Goal: Task Accomplishment & Management: Manage account settings

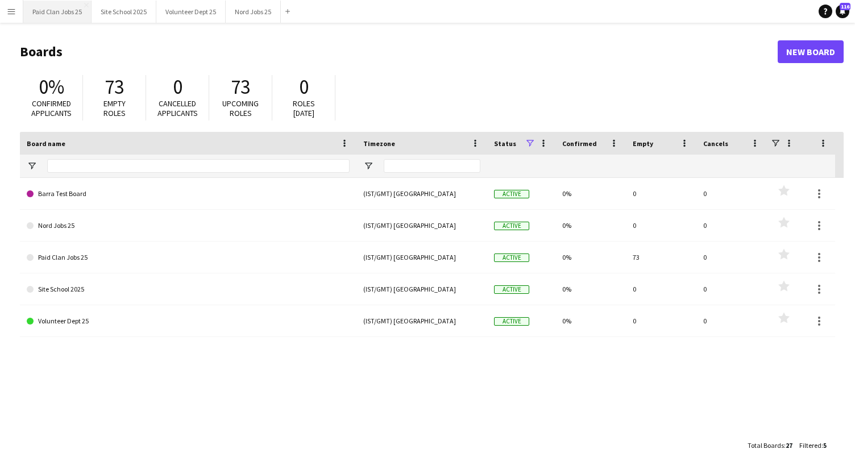
click at [58, 17] on button "Paid Clan Jobs 25 Close" at bounding box center [57, 12] width 68 height 22
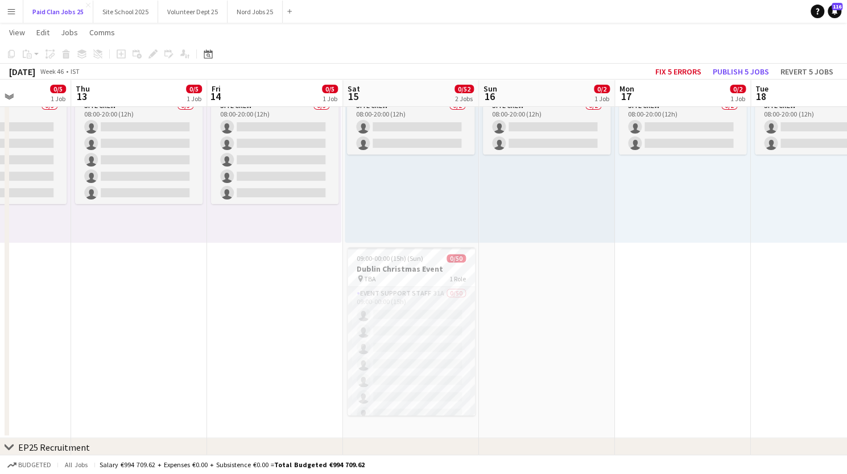
scroll to position [143, 0]
click at [394, 267] on h3 "Dublin Christmas Event" at bounding box center [410, 268] width 127 height 10
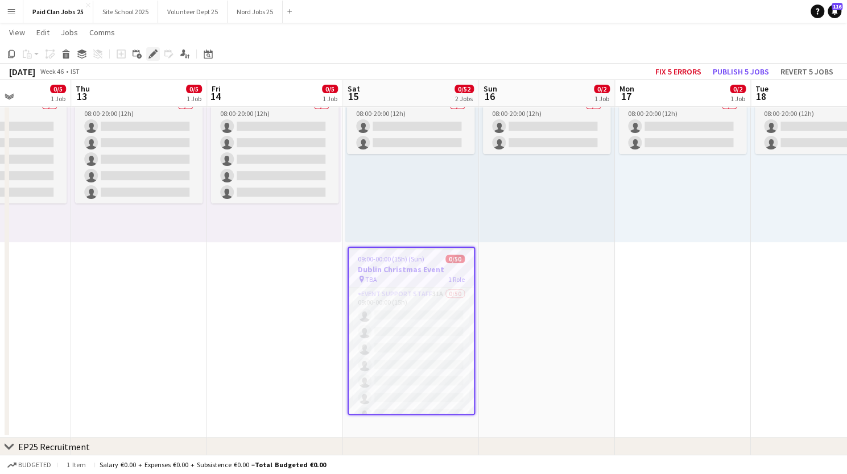
click at [150, 55] on icon "Edit" at bounding box center [152, 53] width 9 height 9
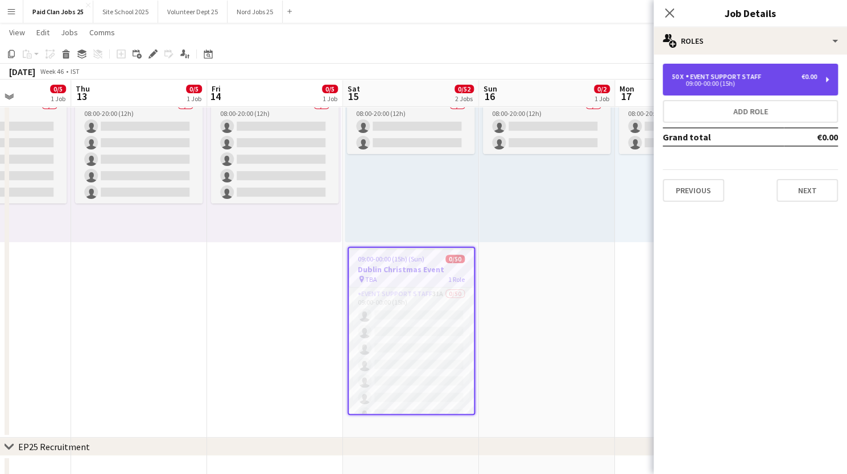
click at [768, 87] on div "50 x Event Support Staff €0.00 09:00-00:00 (15h)" at bounding box center [750, 80] width 175 height 32
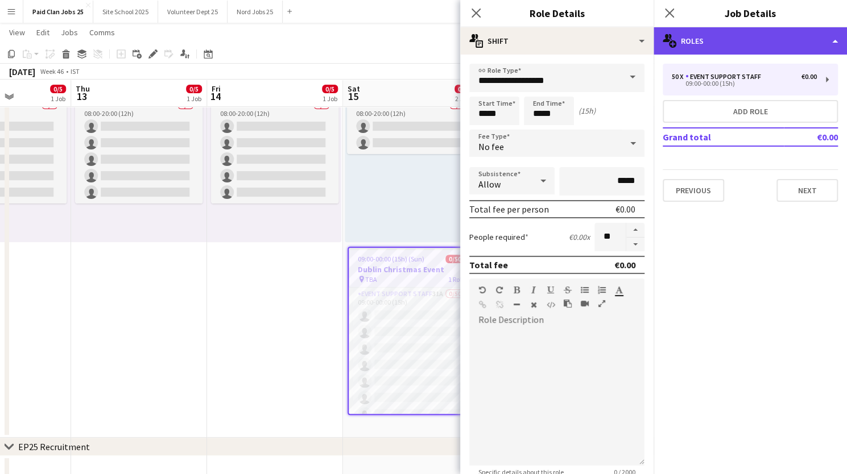
click at [827, 53] on div "multiple-users-add Roles" at bounding box center [749, 40] width 193 height 27
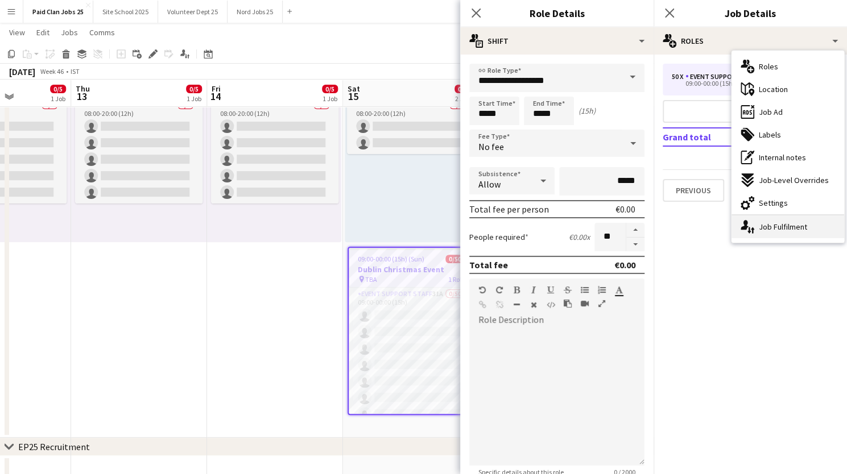
click at [794, 222] on div "single-neutral-actions-up-down Job Fulfilment" at bounding box center [787, 227] width 113 height 23
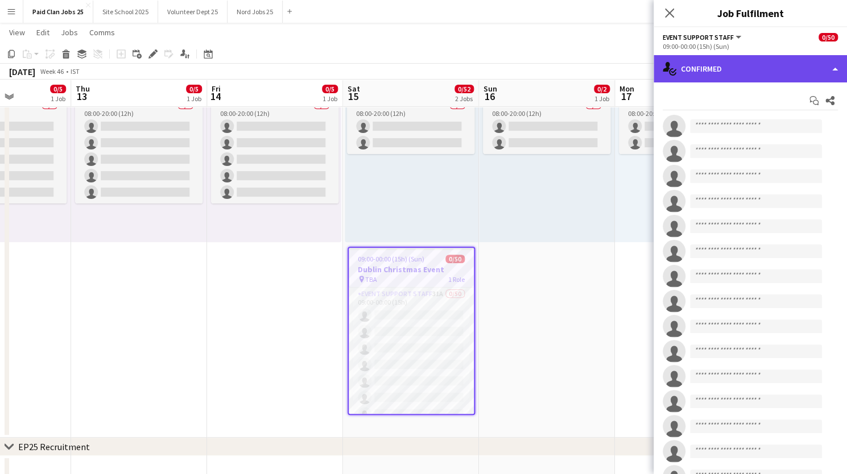
click at [812, 70] on div "single-neutral-actions-check-2 Confirmed" at bounding box center [749, 68] width 193 height 27
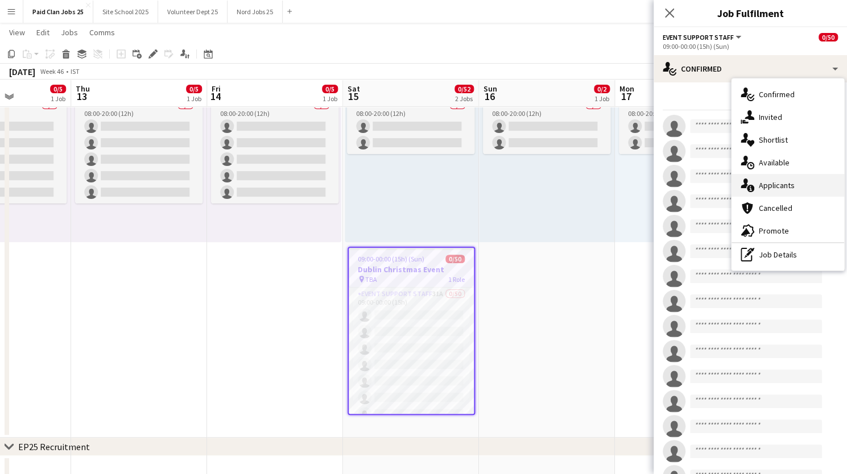
click at [787, 191] on div "single-neutral-actions-information Applicants" at bounding box center [787, 185] width 113 height 23
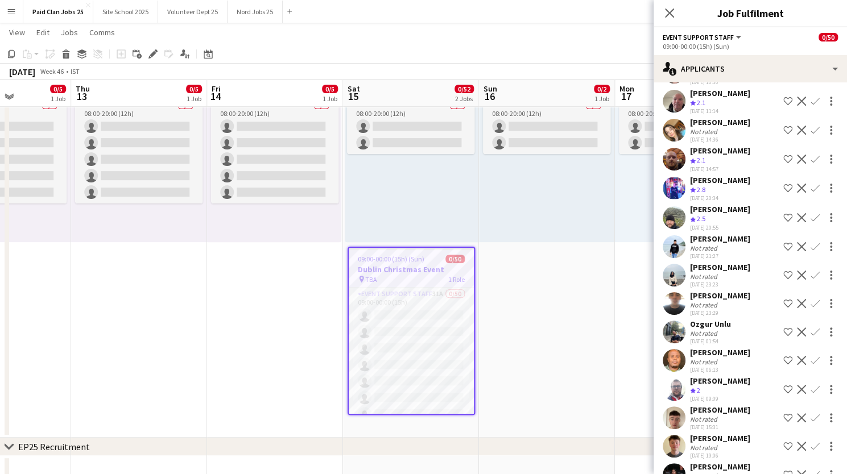
scroll to position [0, 0]
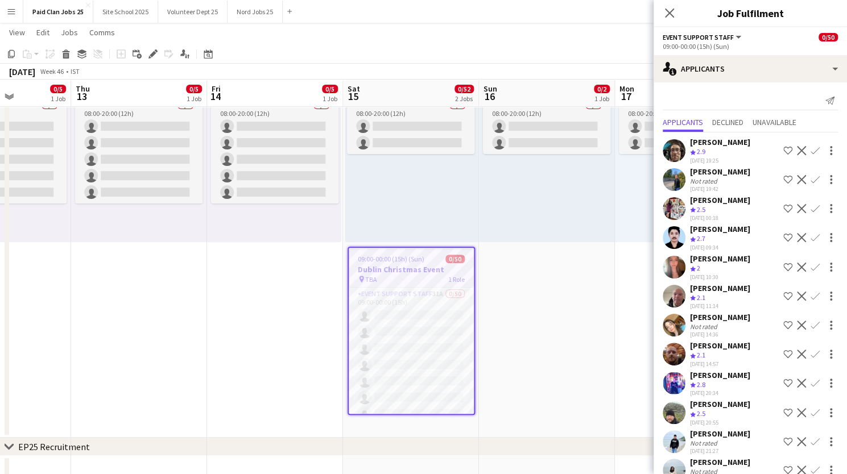
click at [711, 167] on div "[PERSON_NAME]" at bounding box center [720, 172] width 60 height 10
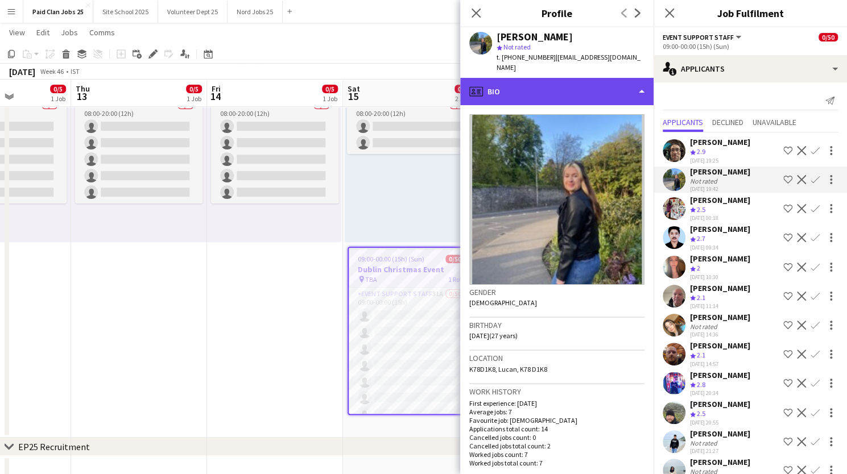
click at [618, 81] on div "profile Bio" at bounding box center [556, 91] width 193 height 27
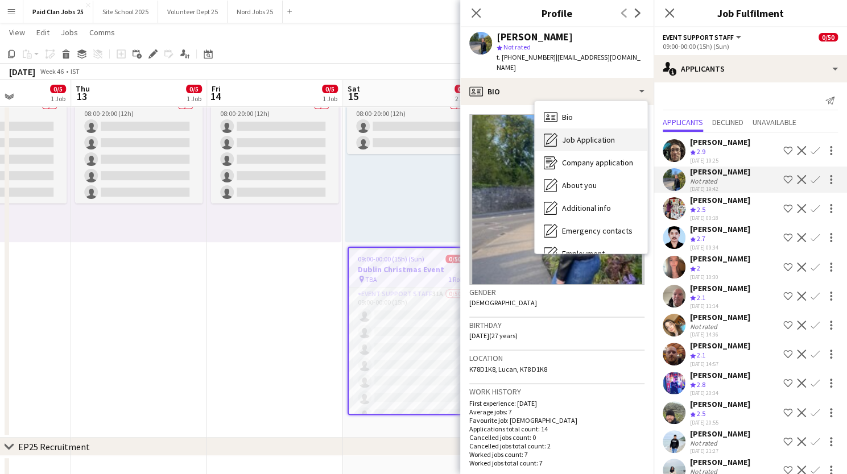
click at [606, 136] on div "Job Application Job Application" at bounding box center [591, 140] width 113 height 23
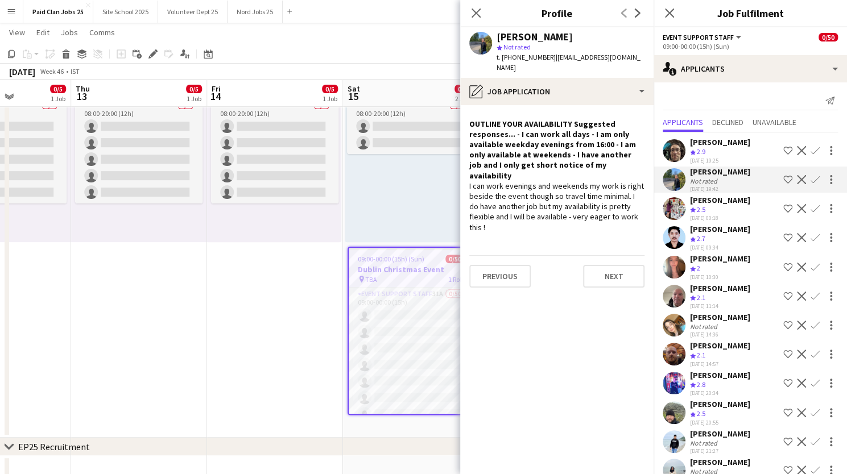
click at [706, 208] on div "Crew rating 2.5" at bounding box center [699, 210] width 18 height 10
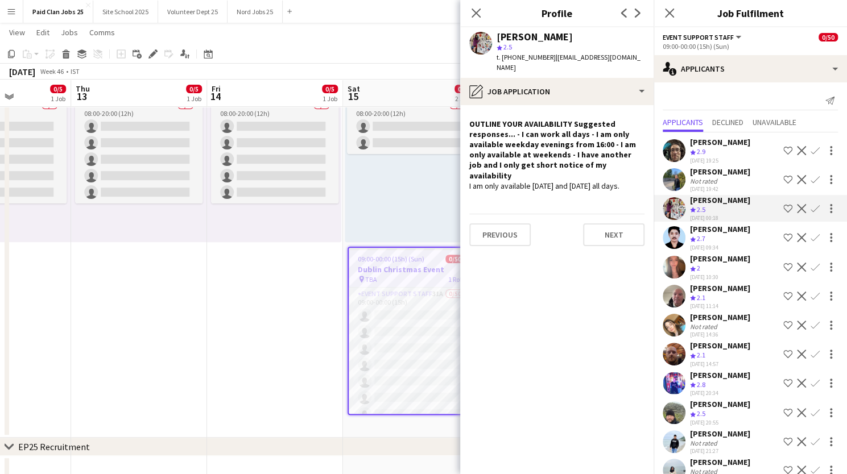
click at [713, 235] on div "Crew rating 2.7" at bounding box center [720, 239] width 60 height 10
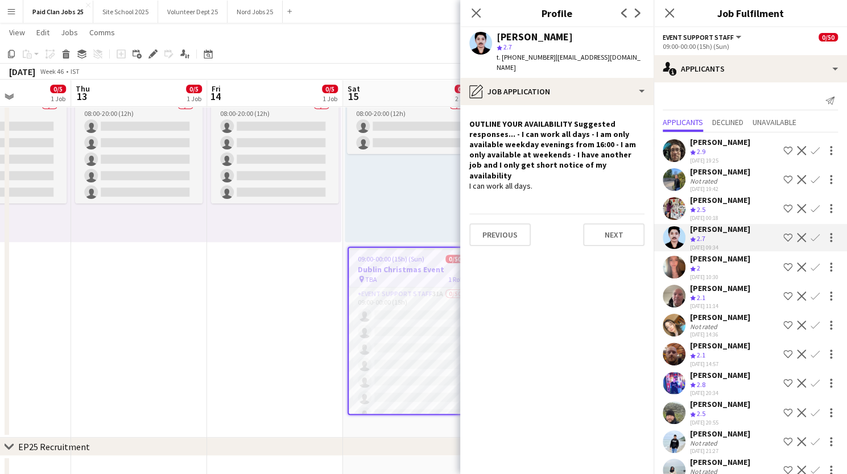
click at [701, 258] on div "[PERSON_NAME]" at bounding box center [720, 259] width 60 height 10
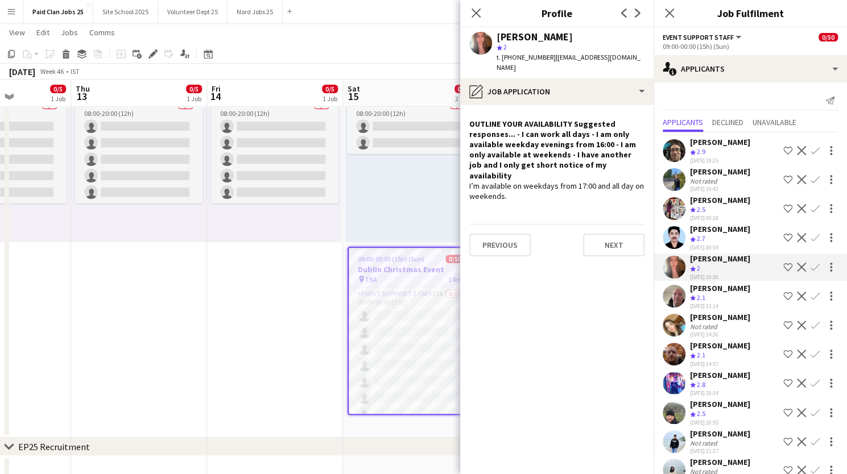
click at [711, 234] on div "Crew rating 2.7" at bounding box center [720, 239] width 60 height 10
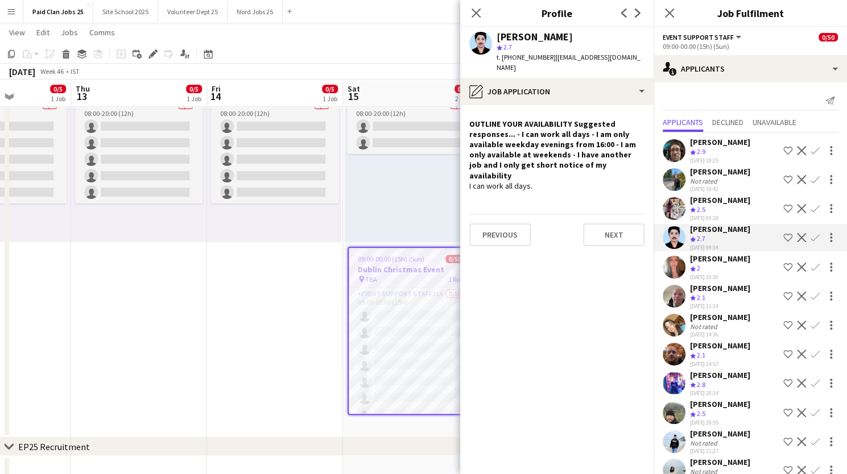
click at [702, 293] on span "2.1" at bounding box center [701, 297] width 9 height 9
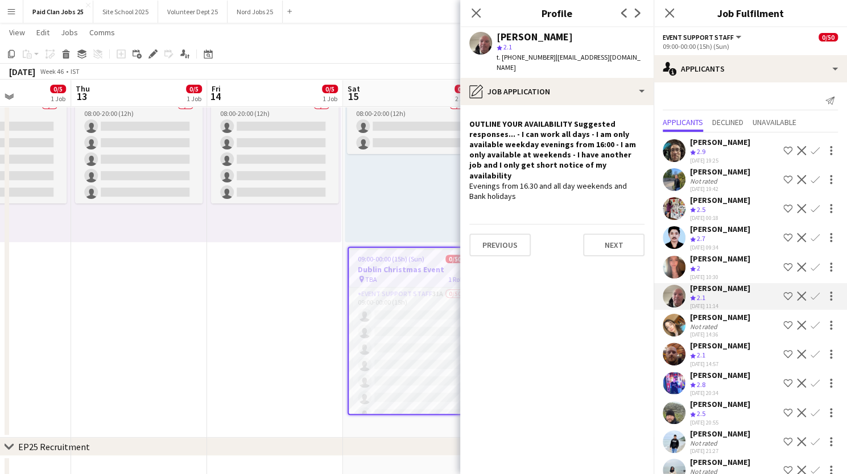
click at [709, 322] on div "Not rated" at bounding box center [705, 326] width 30 height 9
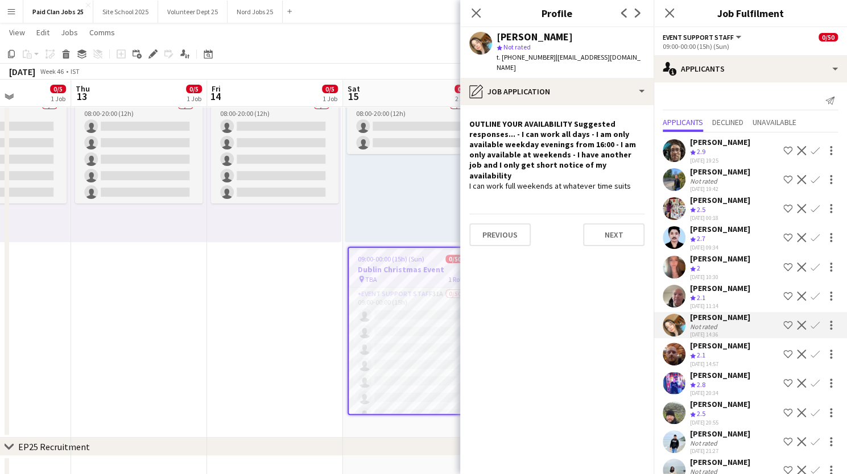
click at [709, 361] on div "[DATE] 14:57" at bounding box center [720, 364] width 60 height 7
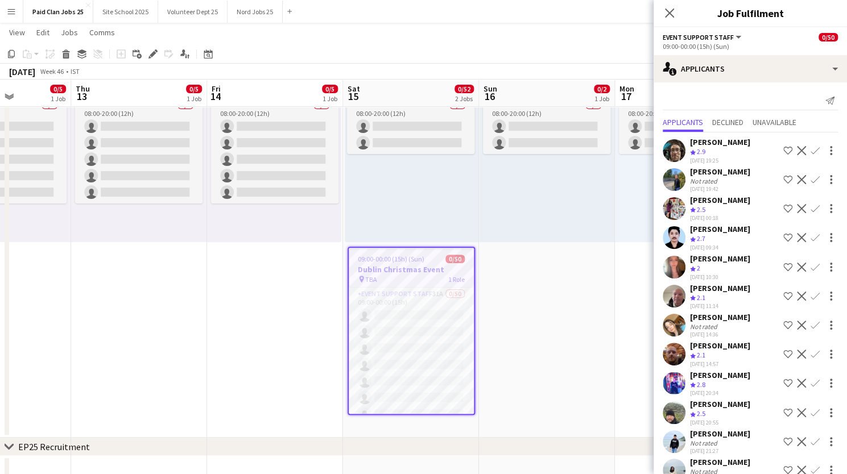
click at [707, 378] on div "[PERSON_NAME]" at bounding box center [720, 375] width 60 height 10
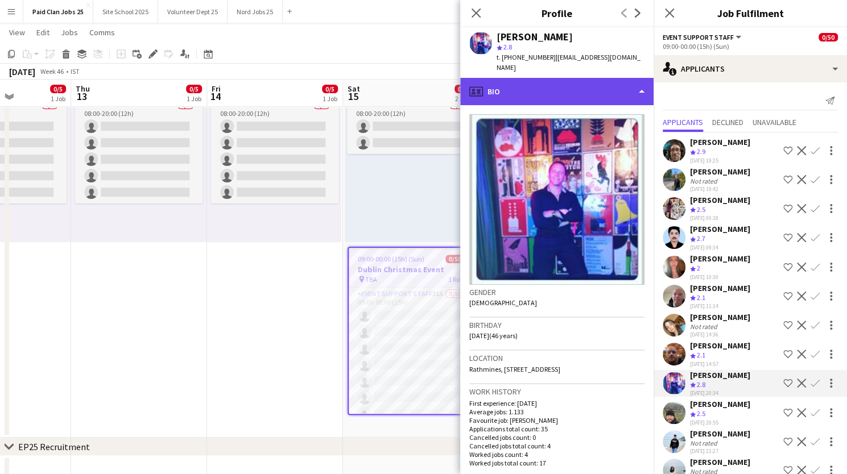
click at [619, 81] on div "profile Bio" at bounding box center [556, 91] width 193 height 27
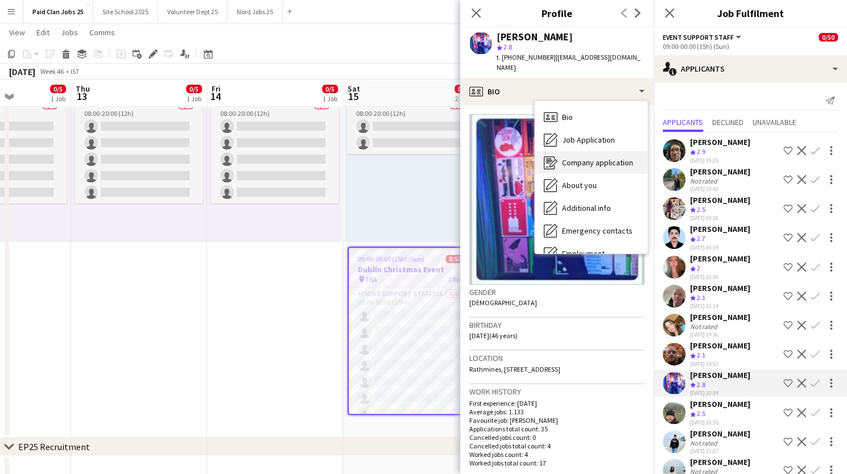
click at [593, 158] on span "Company application" at bounding box center [597, 163] width 71 height 10
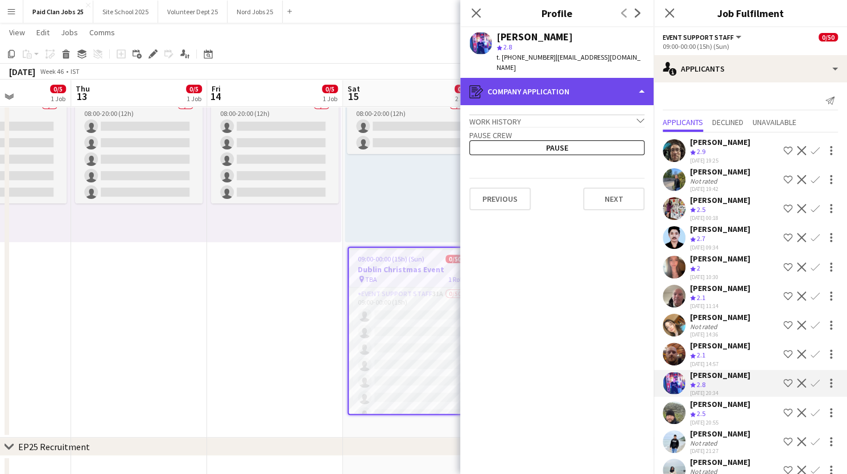
click at [587, 78] on div "register Company application" at bounding box center [556, 91] width 193 height 27
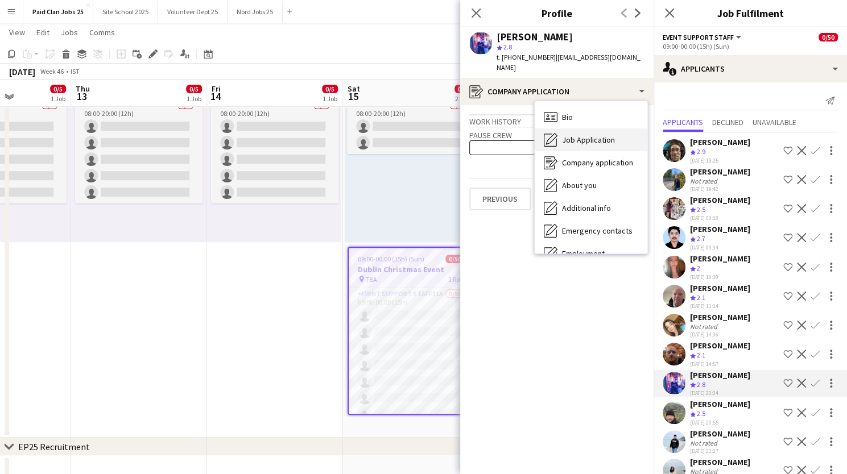
click at [588, 135] on span "Job Application" at bounding box center [588, 140] width 53 height 10
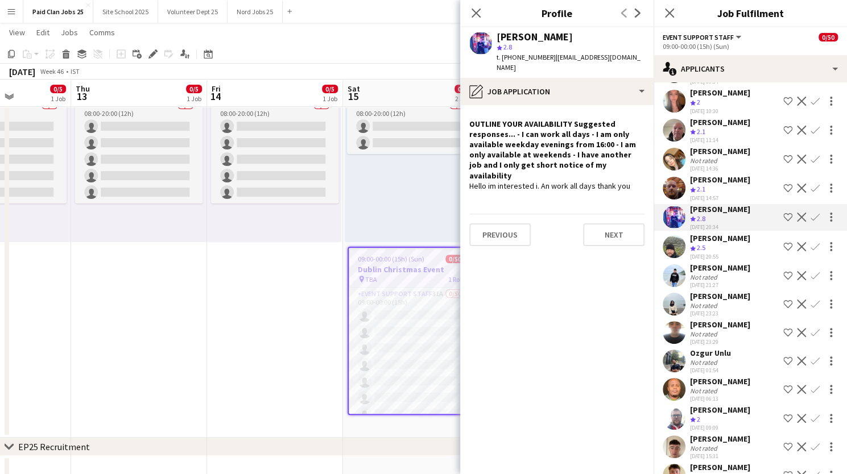
scroll to position [167, 0]
click at [719, 329] on div "[PERSON_NAME]" at bounding box center [720, 324] width 60 height 10
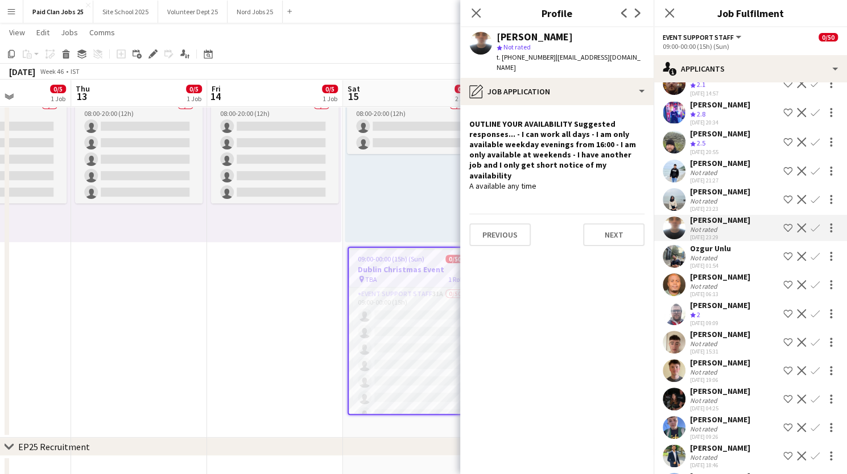
scroll to position [278, 0]
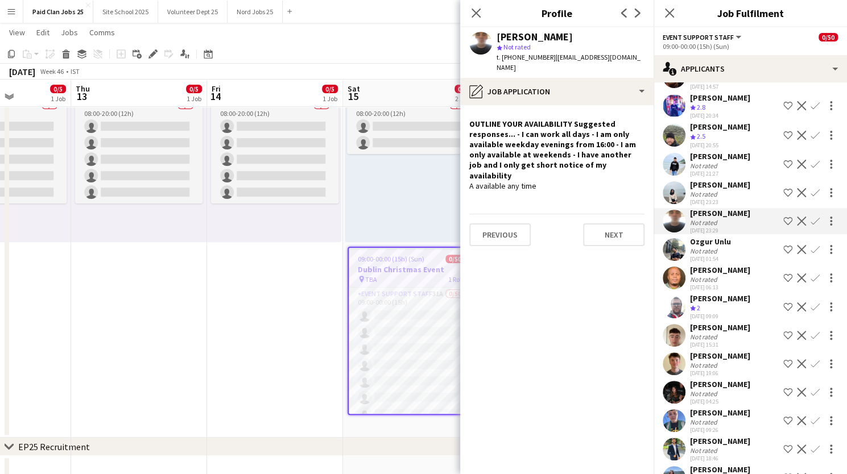
click at [719, 333] on div "[PERSON_NAME]" at bounding box center [720, 327] width 60 height 10
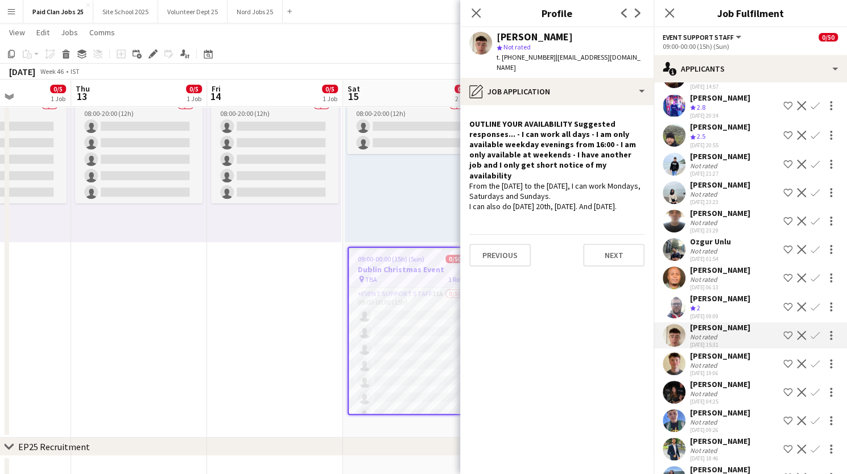
click at [718, 361] on div "[PERSON_NAME]" at bounding box center [720, 356] width 60 height 10
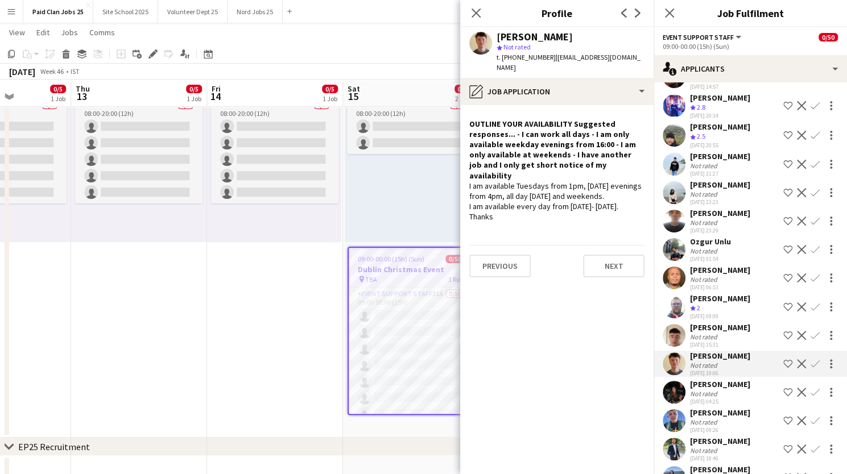
click at [721, 390] on div "[PERSON_NAME]" at bounding box center [720, 384] width 60 height 10
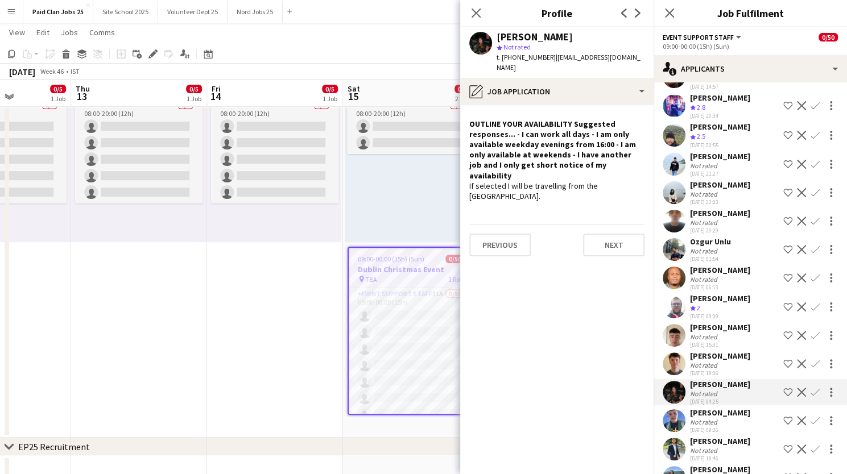
click at [722, 418] on div "[PERSON_NAME]" at bounding box center [720, 413] width 60 height 10
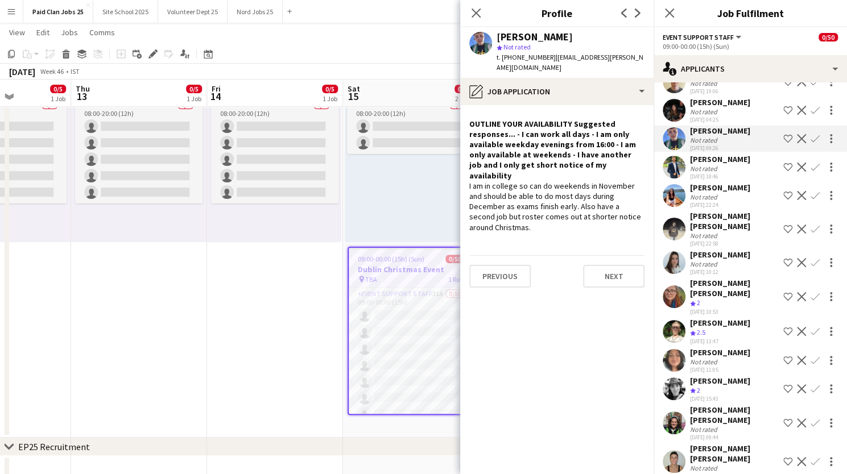
scroll to position [569, 0]
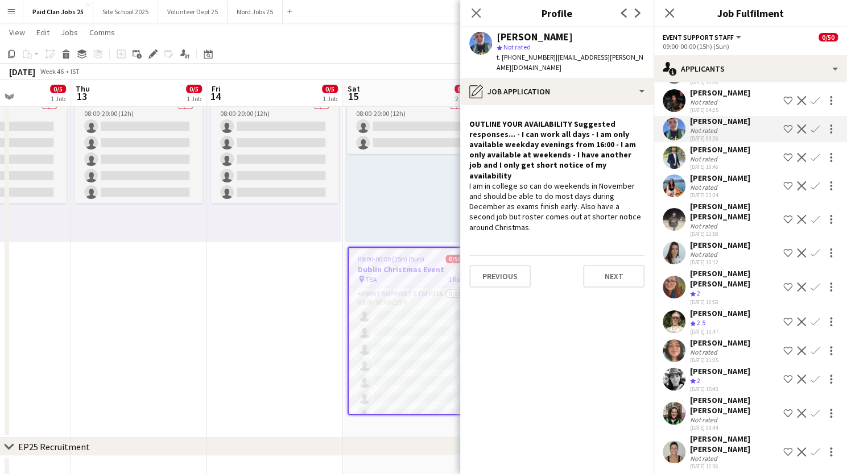
click at [713, 434] on div "[PERSON_NAME] [PERSON_NAME]" at bounding box center [734, 444] width 89 height 20
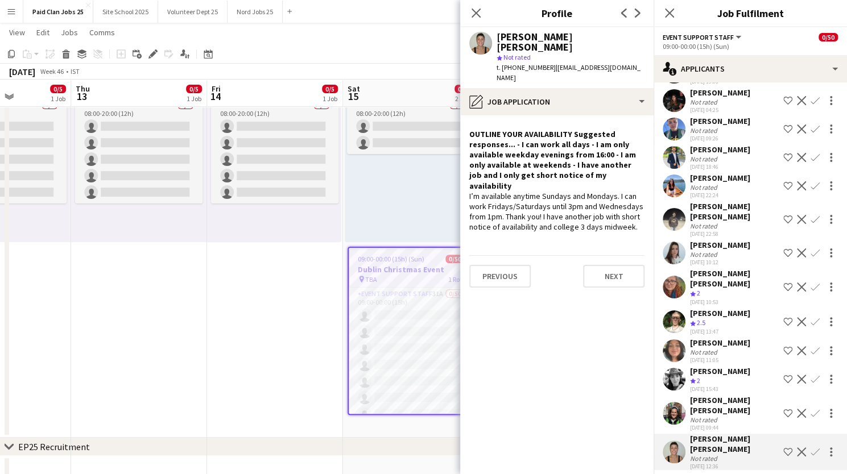
click at [717, 395] on div "[PERSON_NAME] [PERSON_NAME]" at bounding box center [734, 405] width 89 height 20
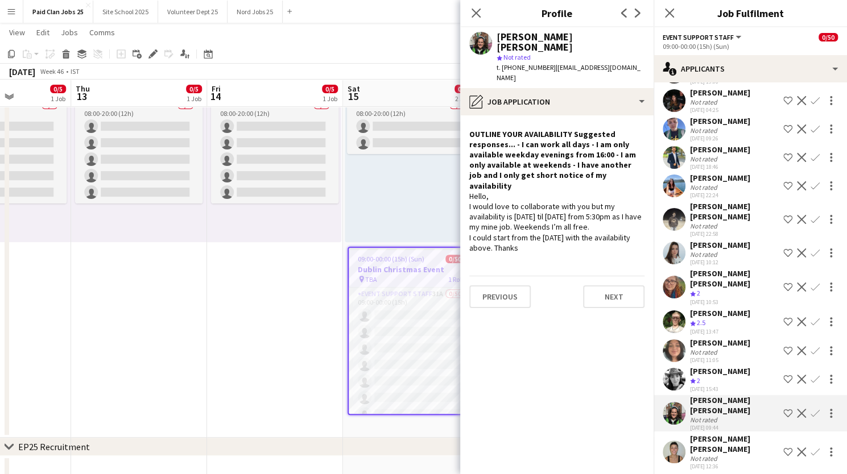
click at [724, 366] on div "[PERSON_NAME]" at bounding box center [720, 371] width 60 height 10
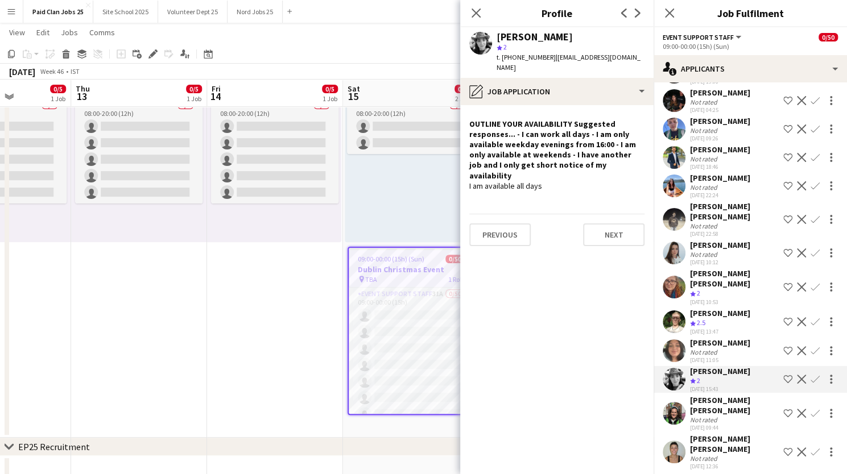
click at [726, 348] on div "Not rated" at bounding box center [720, 352] width 60 height 9
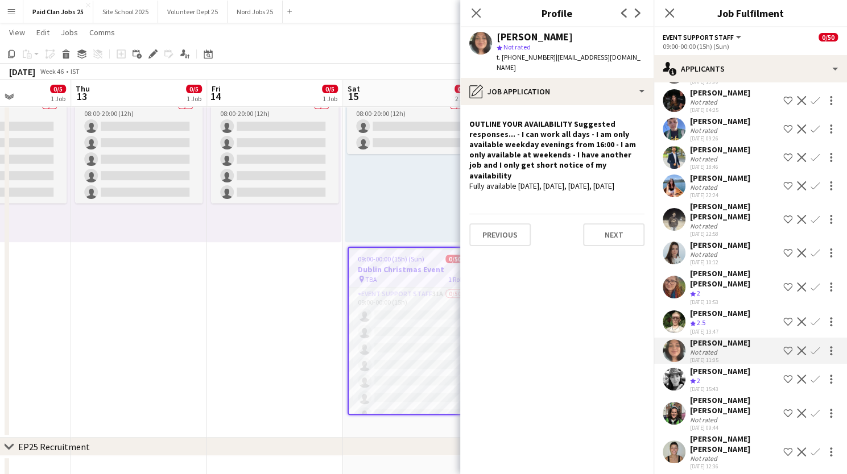
click at [726, 318] on div "Crew rating 2.5" at bounding box center [720, 323] width 60 height 10
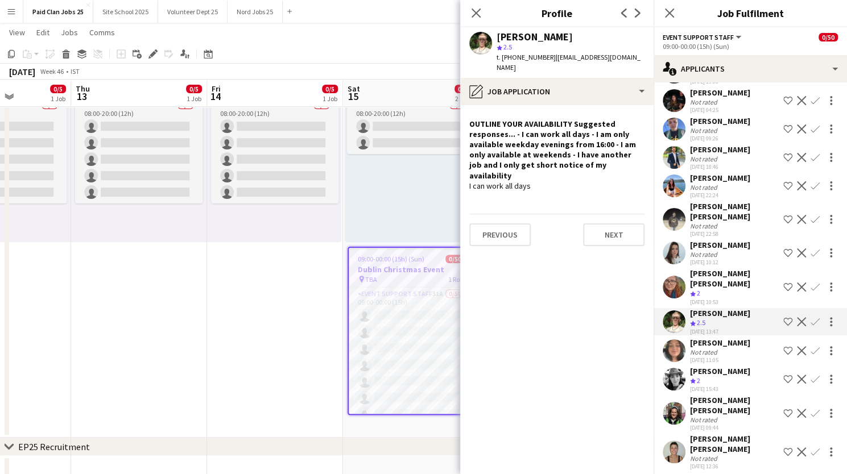
click at [726, 289] on div "Crew rating 2" at bounding box center [734, 294] width 89 height 10
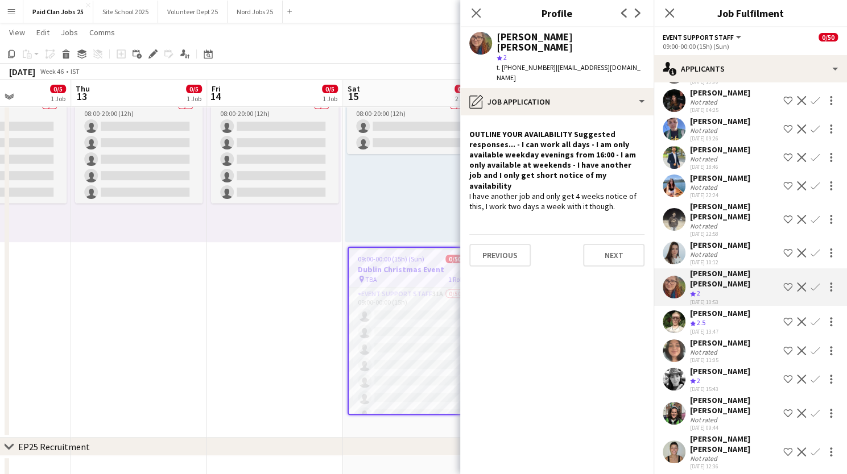
click at [725, 250] on div "Not rated" at bounding box center [720, 254] width 60 height 9
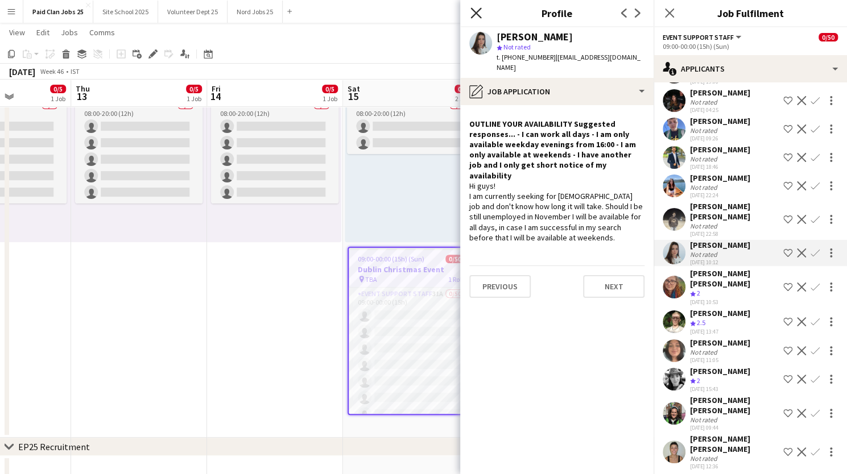
click at [475, 10] on icon "Close pop-in" at bounding box center [475, 12] width 11 height 11
